Goal: Task Accomplishment & Management: Manage account settings

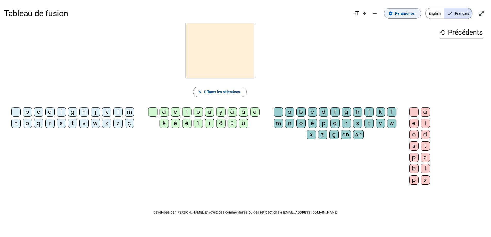
click at [403, 16] on span "Paramètres" at bounding box center [405, 13] width 20 height 6
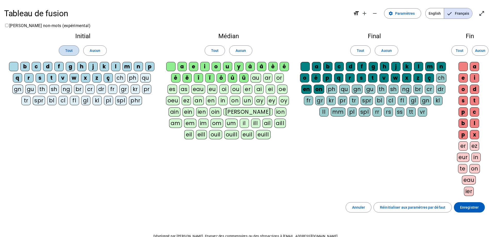
click at [72, 49] on span "Tout" at bounding box center [68, 50] width 7 height 6
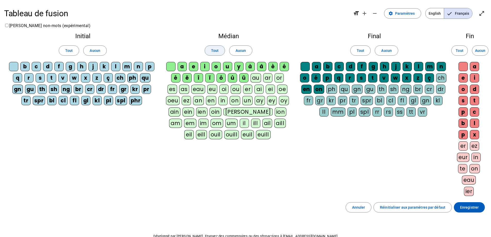
click at [219, 51] on span at bounding box center [215, 50] width 20 height 12
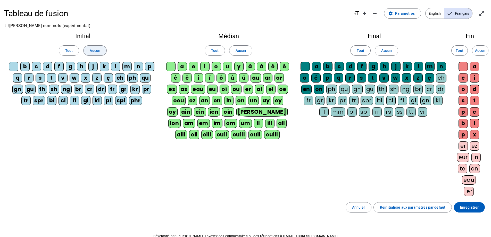
click at [96, 48] on span "Aucun" at bounding box center [95, 50] width 10 height 6
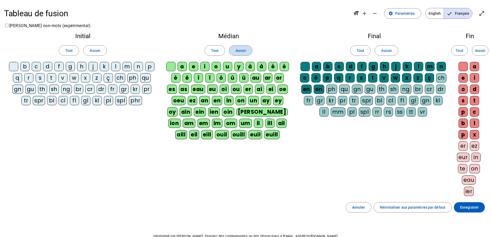
click at [245, 52] on span "Aucun" at bounding box center [240, 50] width 10 height 6
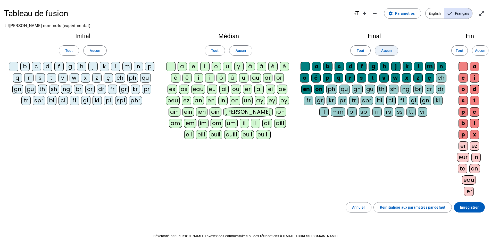
click at [391, 48] on span "Aucun" at bounding box center [386, 50] width 10 height 6
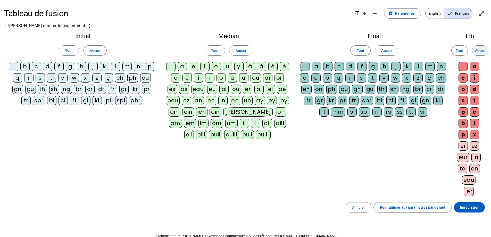
click at [475, 50] on span "Aucun" at bounding box center [480, 50] width 10 height 6
